Goal: Register for event/course

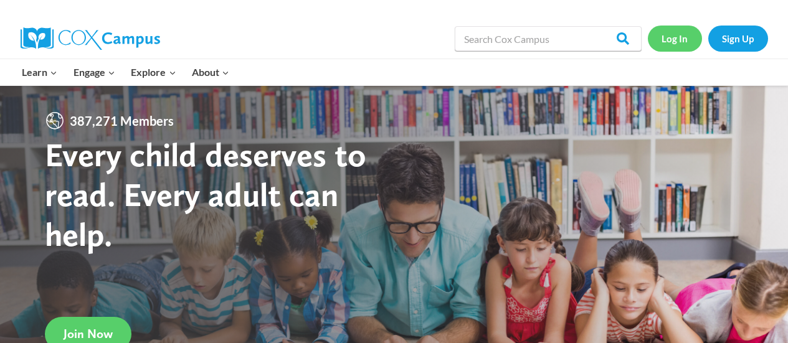
click at [670, 39] on link "Log In" at bounding box center [675, 39] width 54 height 26
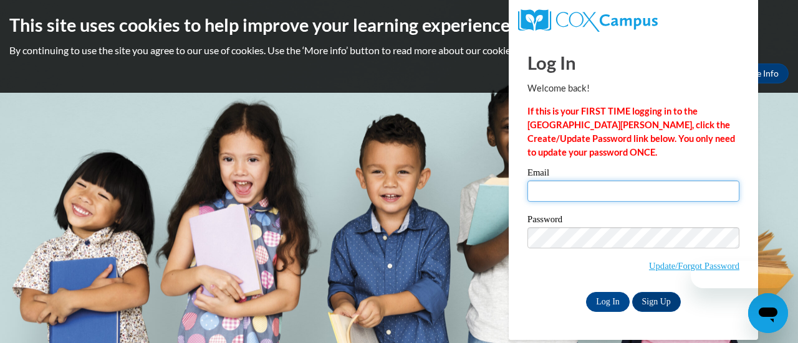
click at [578, 186] on input "Email" at bounding box center [633, 191] width 212 height 21
type input "fechterteri@aasd.k12.wi.us"
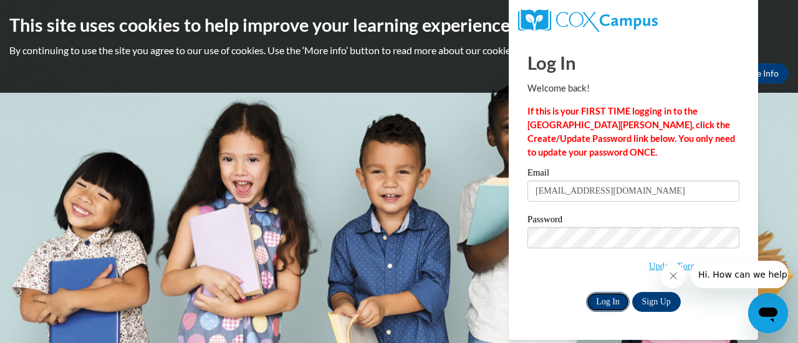
click at [607, 296] on input "Log In" at bounding box center [608, 302] width 44 height 20
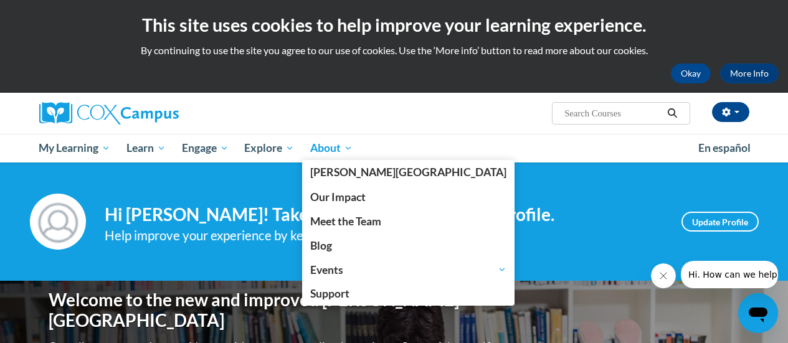
scroll to position [62, 0]
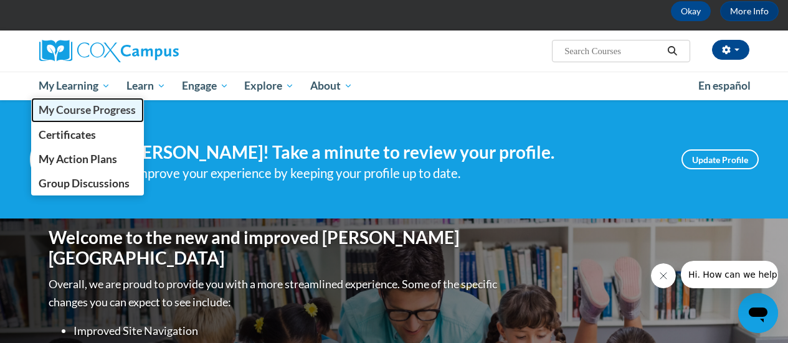
click at [88, 111] on span "My Course Progress" at bounding box center [87, 109] width 97 height 13
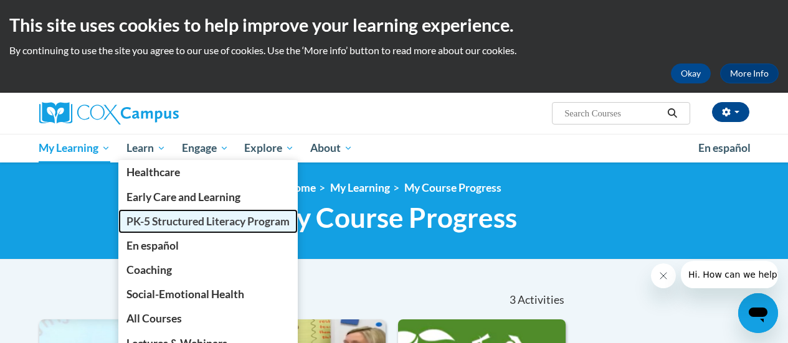
click at [194, 217] on span "PK-5 Structured Literacy Program" at bounding box center [207, 221] width 163 height 13
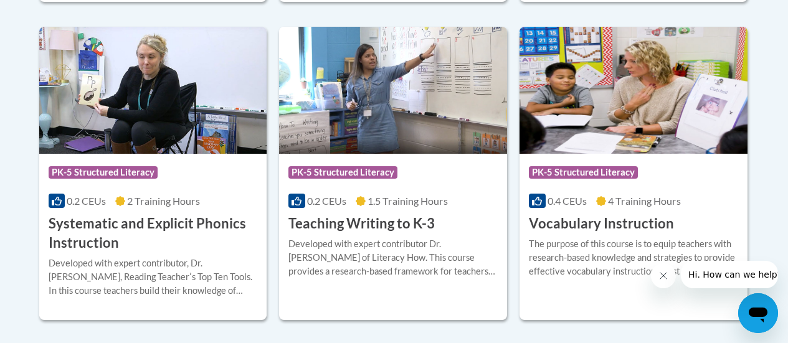
scroll to position [1558, 0]
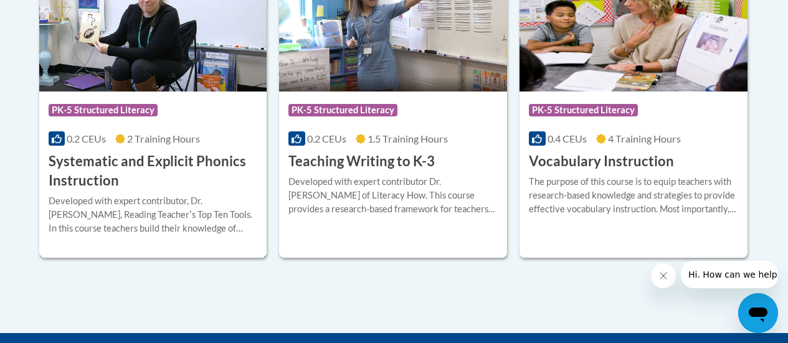
click at [102, 163] on h3 "Systematic and Explicit Phonics Instruction" at bounding box center [153, 171] width 209 height 39
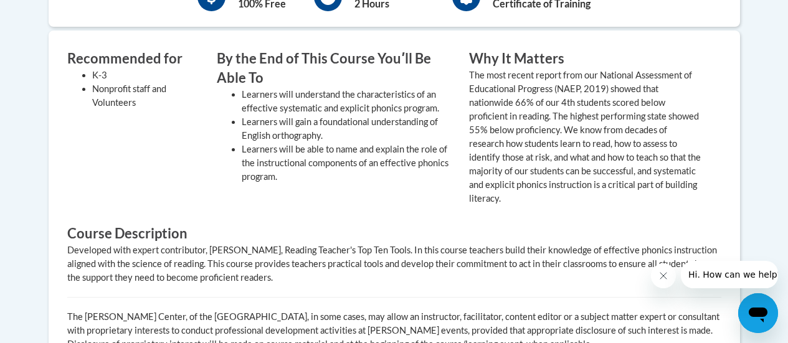
scroll to position [374, 0]
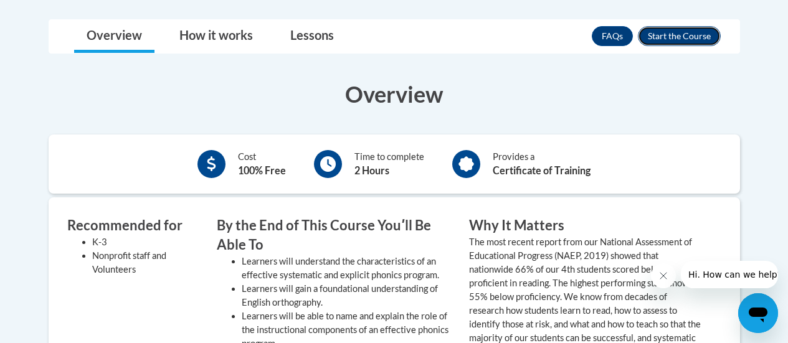
click at [664, 32] on button "Enroll" at bounding box center [679, 36] width 83 height 20
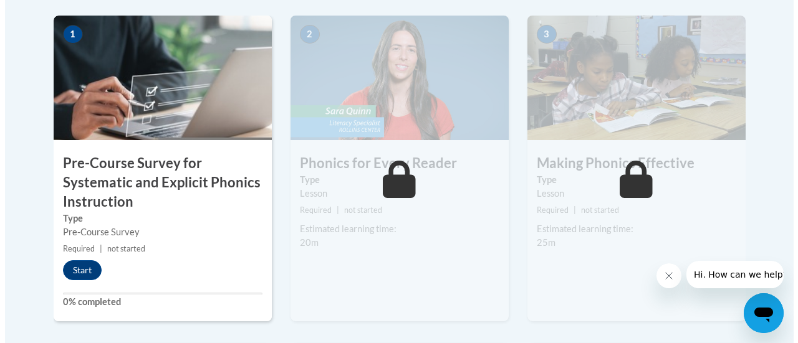
scroll to position [436, 0]
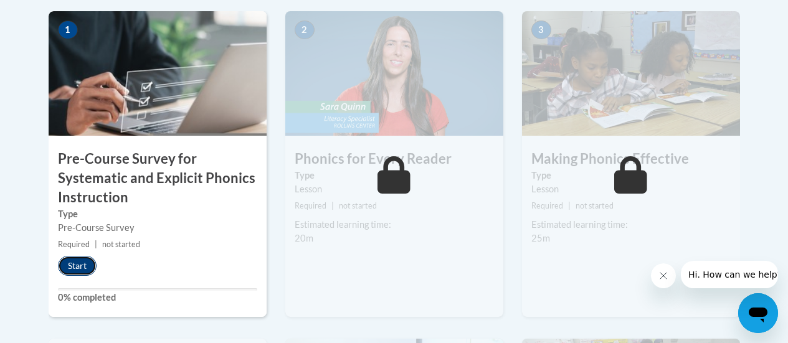
click at [73, 267] on button "Start" at bounding box center [77, 266] width 39 height 20
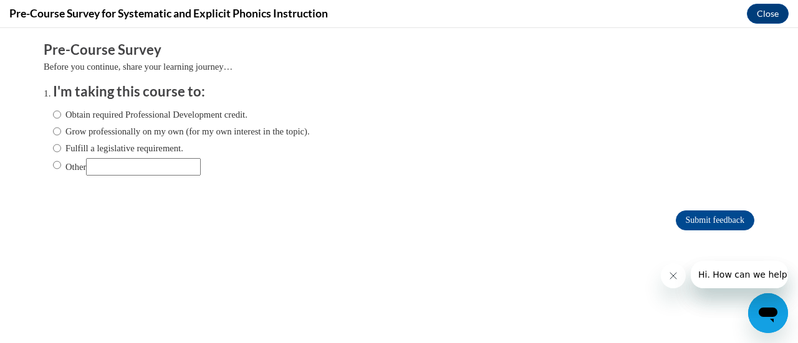
scroll to position [0, 0]
click at [53, 146] on input "Fulfill a legislative requirement." at bounding box center [57, 148] width 8 height 14
radio input "true"
click at [691, 215] on input "Submit feedback" at bounding box center [714, 221] width 79 height 20
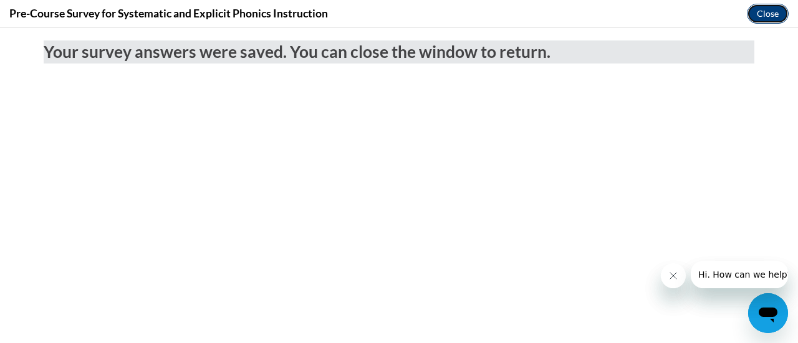
click at [772, 9] on button "Close" at bounding box center [767, 14] width 42 height 20
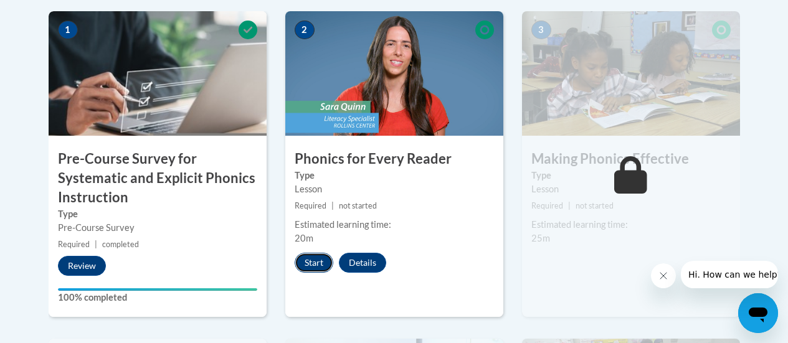
click at [317, 264] on button "Start" at bounding box center [314, 263] width 39 height 20
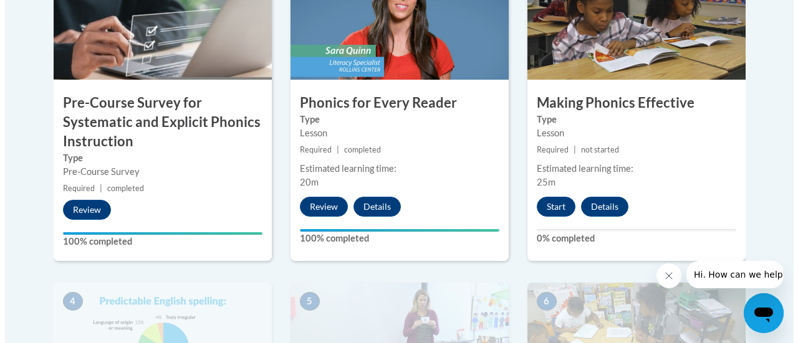
scroll to position [498, 0]
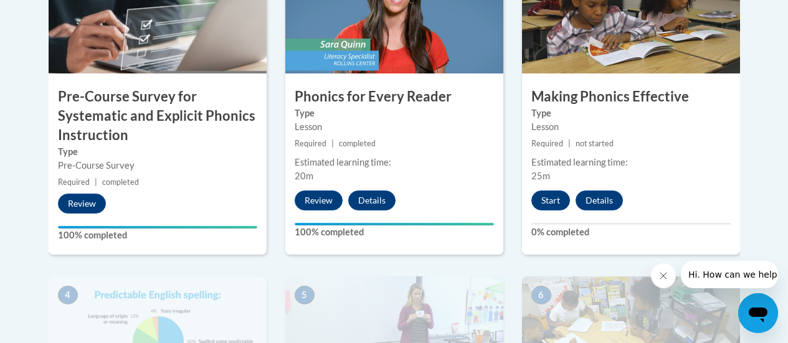
click at [622, 55] on img at bounding box center [631, 11] width 218 height 125
click at [558, 196] on button "Start" at bounding box center [551, 201] width 39 height 20
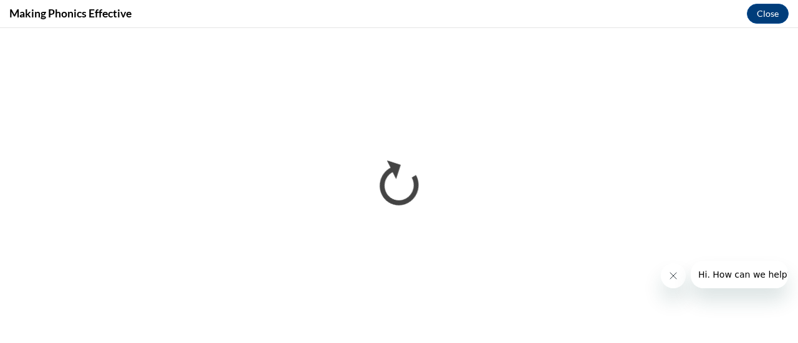
scroll to position [0, 0]
